Goal: Task Accomplishment & Management: Use online tool/utility

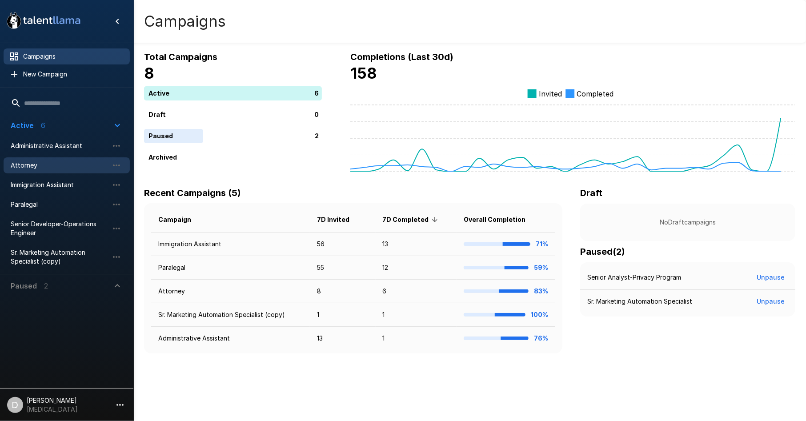
click at [57, 162] on span "Attorney" at bounding box center [60, 165] width 98 height 9
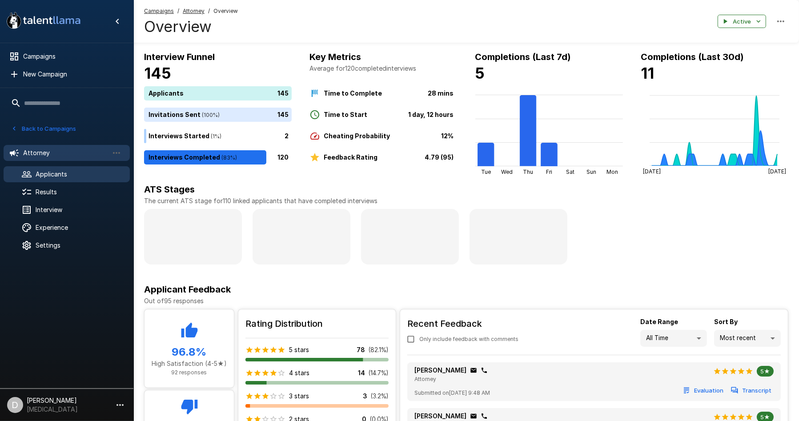
click at [65, 176] on span "Applicants" at bounding box center [79, 174] width 87 height 9
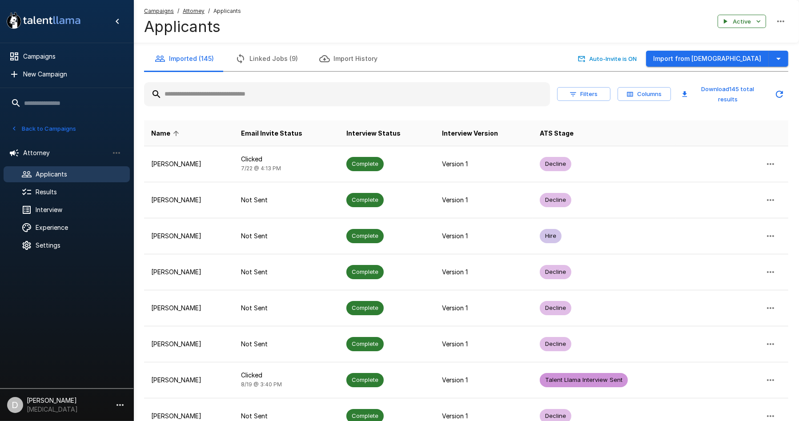
click at [278, 95] on input "text" at bounding box center [347, 94] width 406 height 16
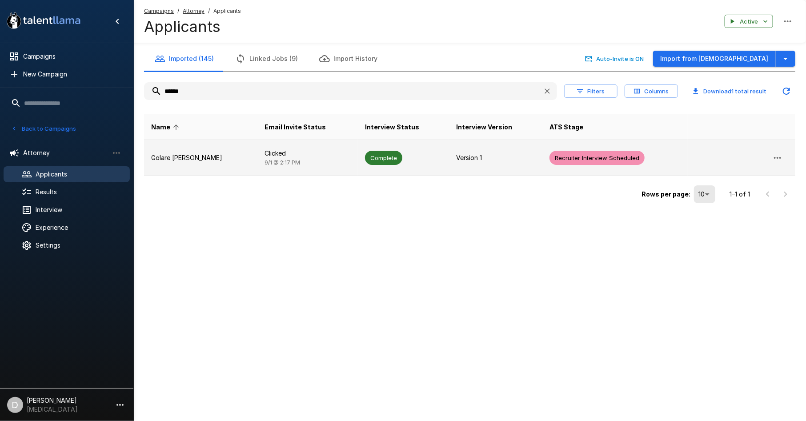
type input "******"
click at [207, 164] on td "Golare [PERSON_NAME]" at bounding box center [200, 158] width 113 height 36
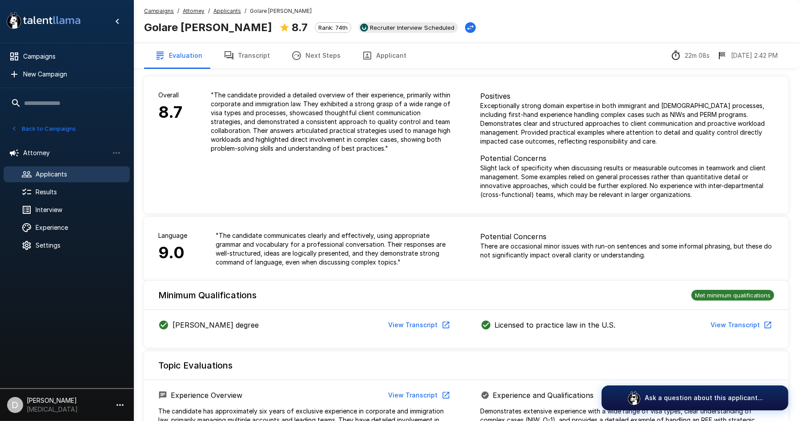
click at [236, 57] on button "Transcript" at bounding box center [247, 55] width 68 height 25
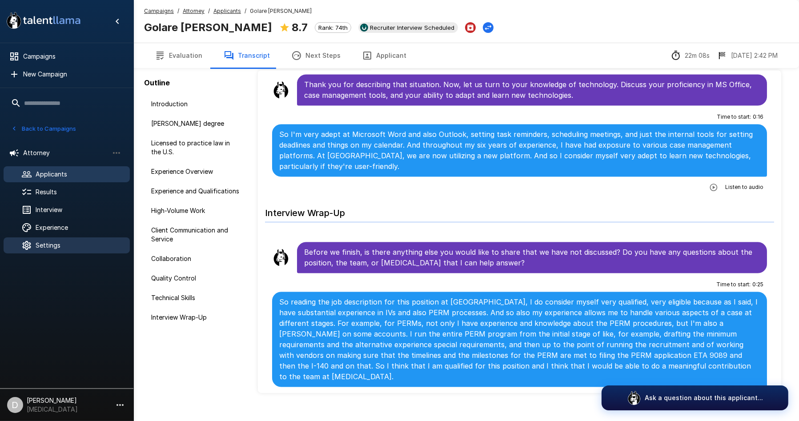
scroll to position [41, 0]
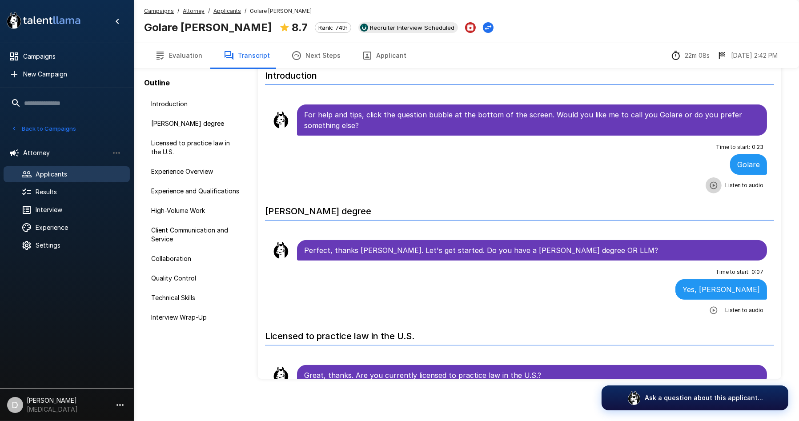
click at [709, 184] on icon "button" at bounding box center [713, 185] width 9 height 9
click at [181, 54] on button "Evaluation" at bounding box center [178, 55] width 69 height 25
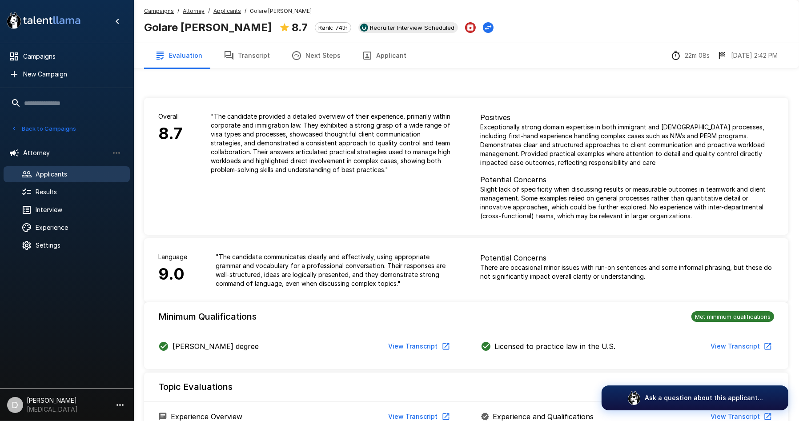
drag, startPoint x: 251, startPoint y: 59, endPoint x: 276, endPoint y: 63, distance: 25.6
click at [251, 59] on button "Transcript" at bounding box center [247, 55] width 68 height 25
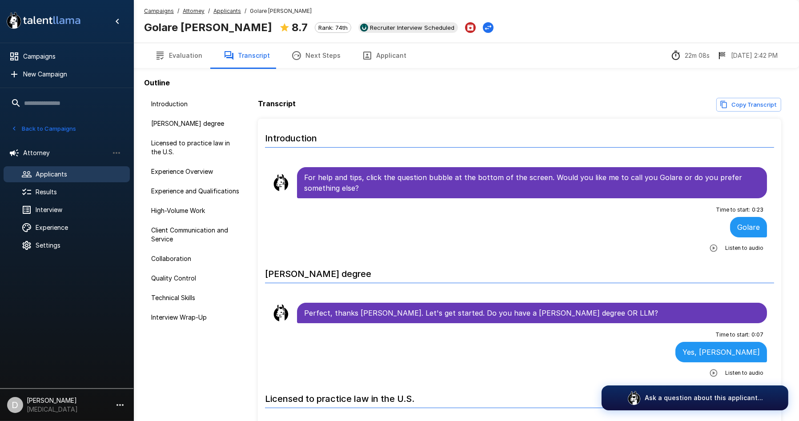
click at [754, 104] on button "Copy Transcript" at bounding box center [748, 105] width 65 height 14
